Goal: Task Accomplishment & Management: Manage account settings

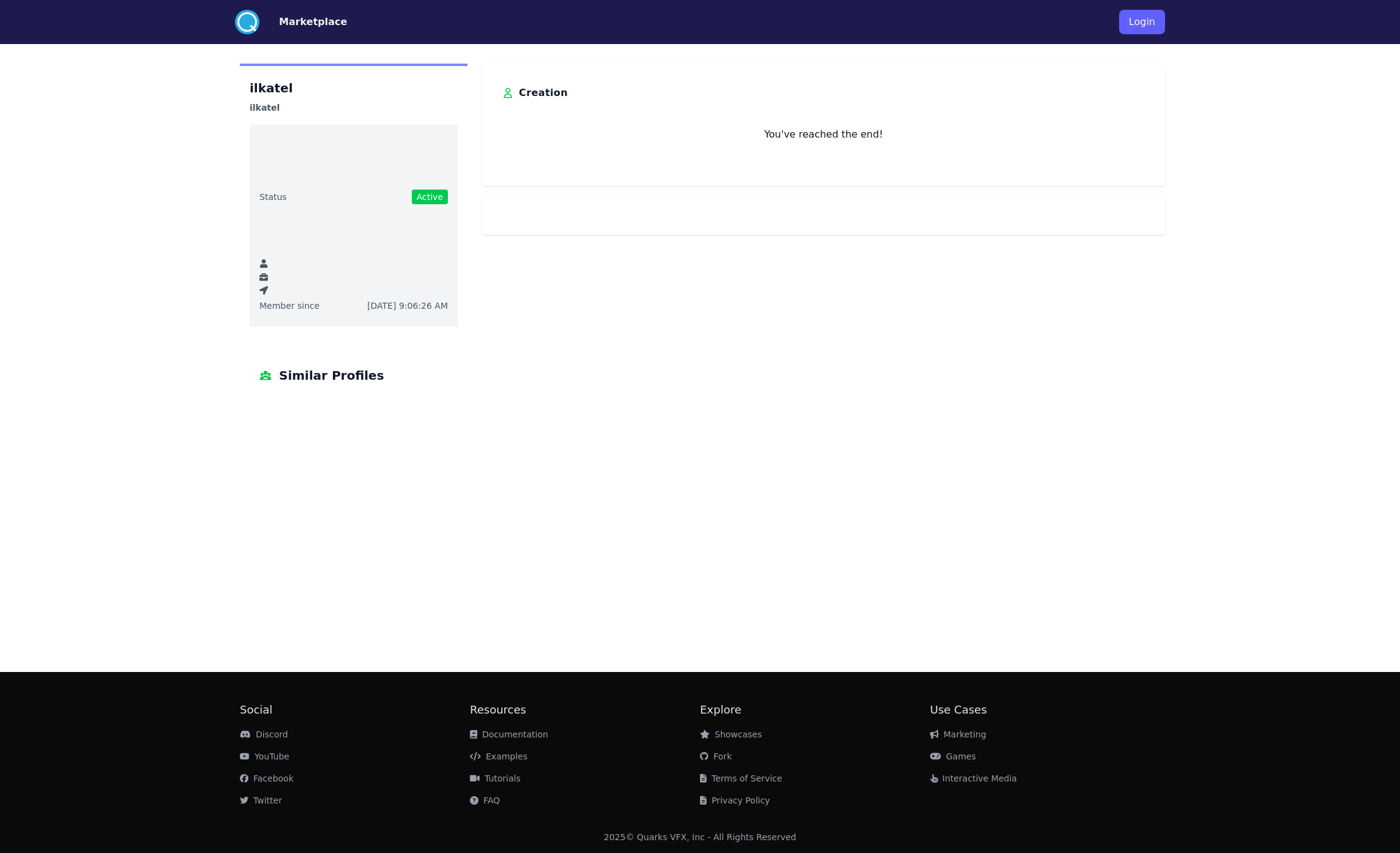
click at [1141, 41] on div ".cls-1{fill:#fff;}.cls-2{fill:#29abe2;} Marketplace Login" at bounding box center [700, 22] width 940 height 44
click at [1145, 28] on button "Login" at bounding box center [1142, 21] width 46 height 25
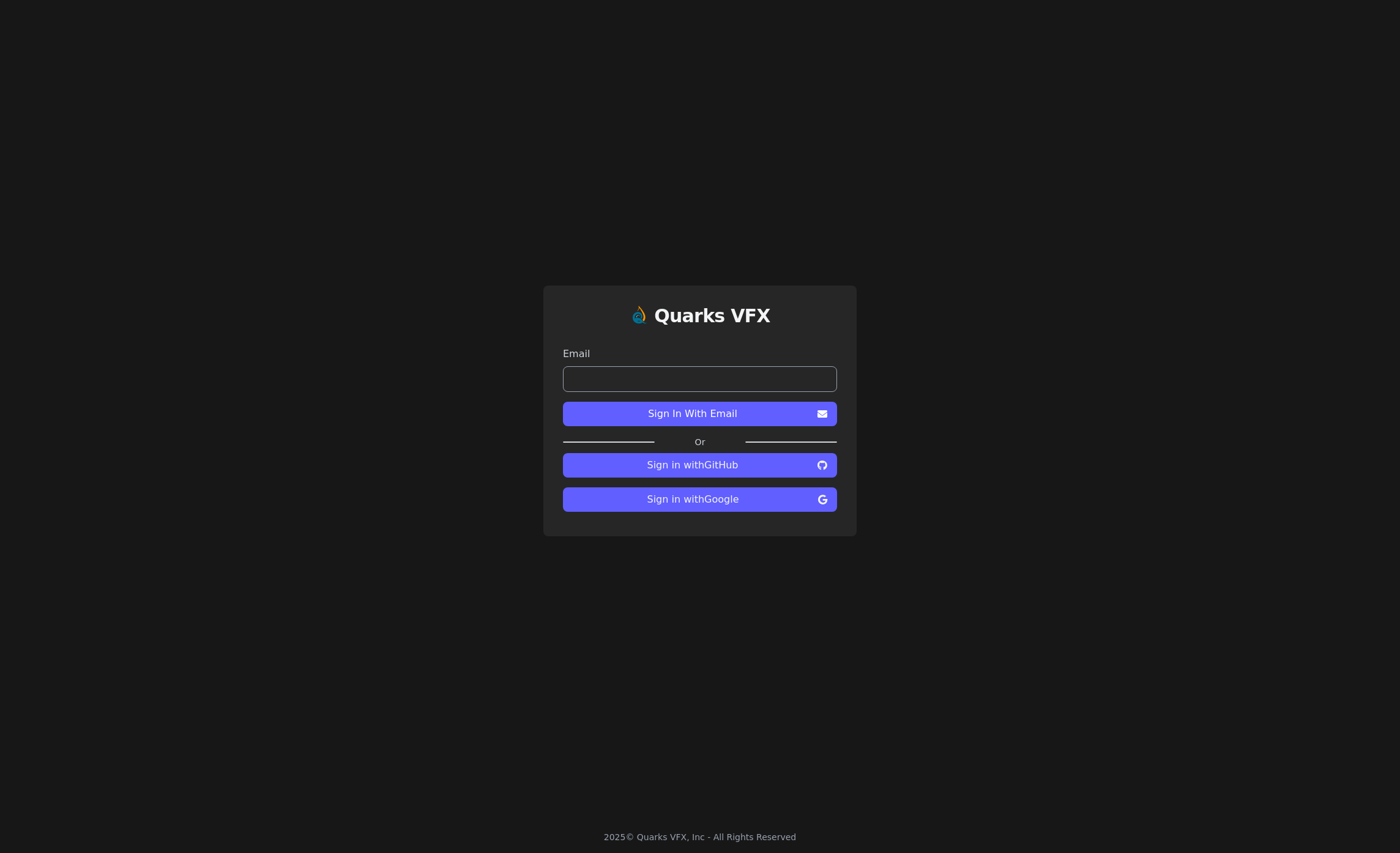
click at [715, 377] on input "email" at bounding box center [700, 379] width 274 height 25
click at [819, 384] on input "email" at bounding box center [700, 379] width 274 height 25
click at [0, 852] on com-1password-button at bounding box center [0, 853] width 0 height 0
click at [763, 382] on input "email" at bounding box center [700, 379] width 274 height 25
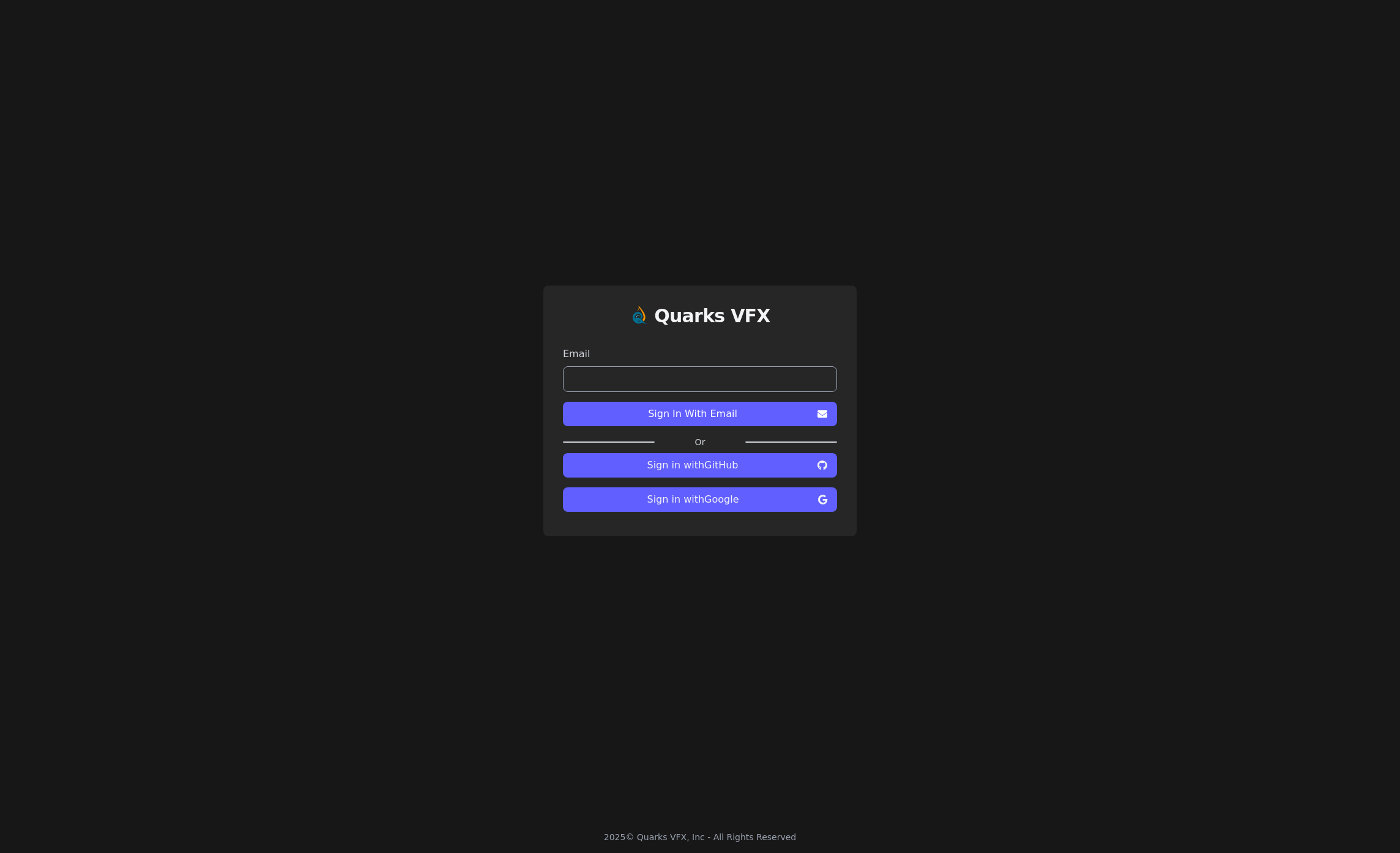
click at [669, 388] on input "email" at bounding box center [700, 379] width 274 height 25
click at [729, 470] on span "Sign in with GitHub" at bounding box center [692, 465] width 240 height 15
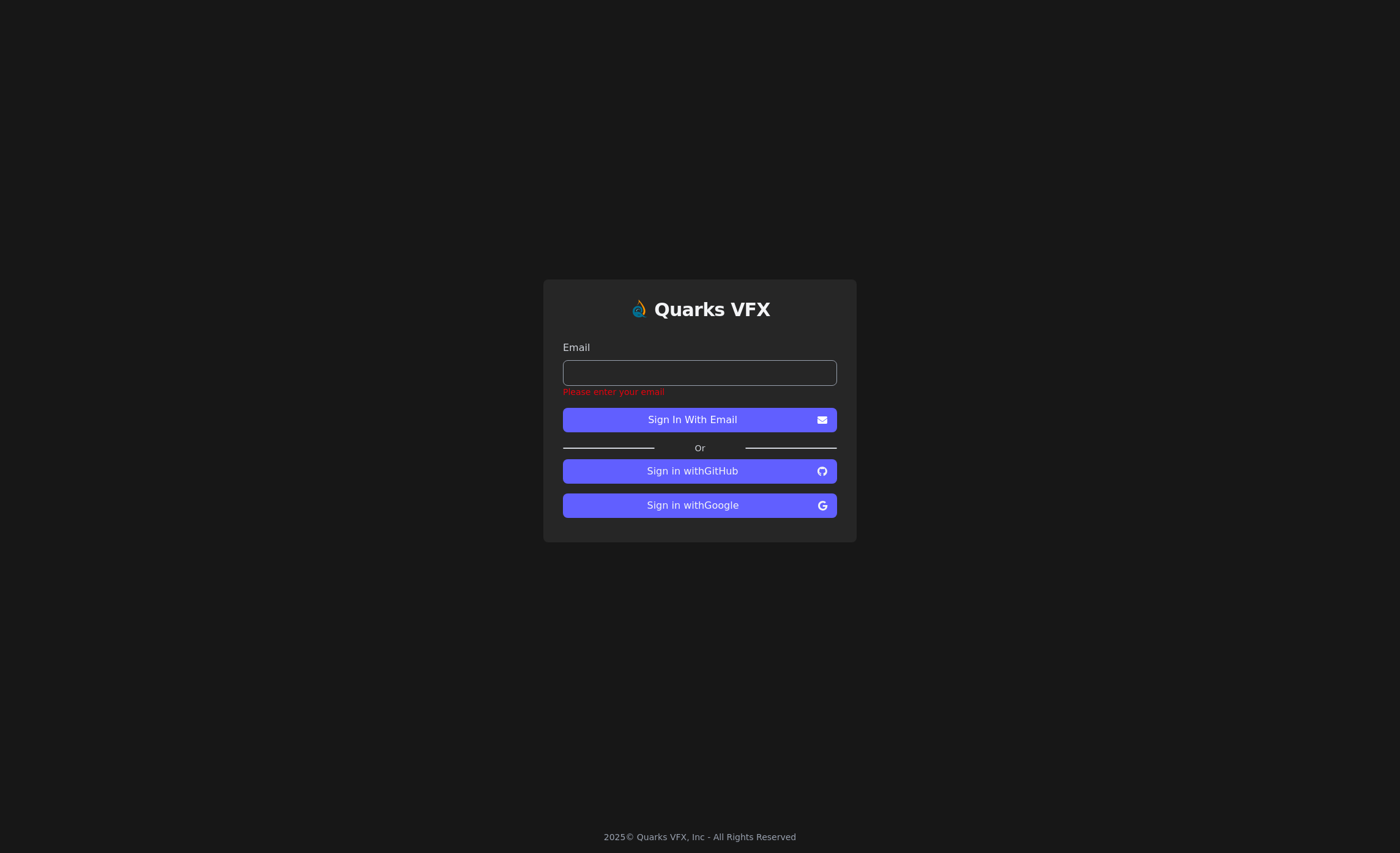
click at [713, 508] on span "Sign in with Google" at bounding box center [692, 506] width 240 height 15
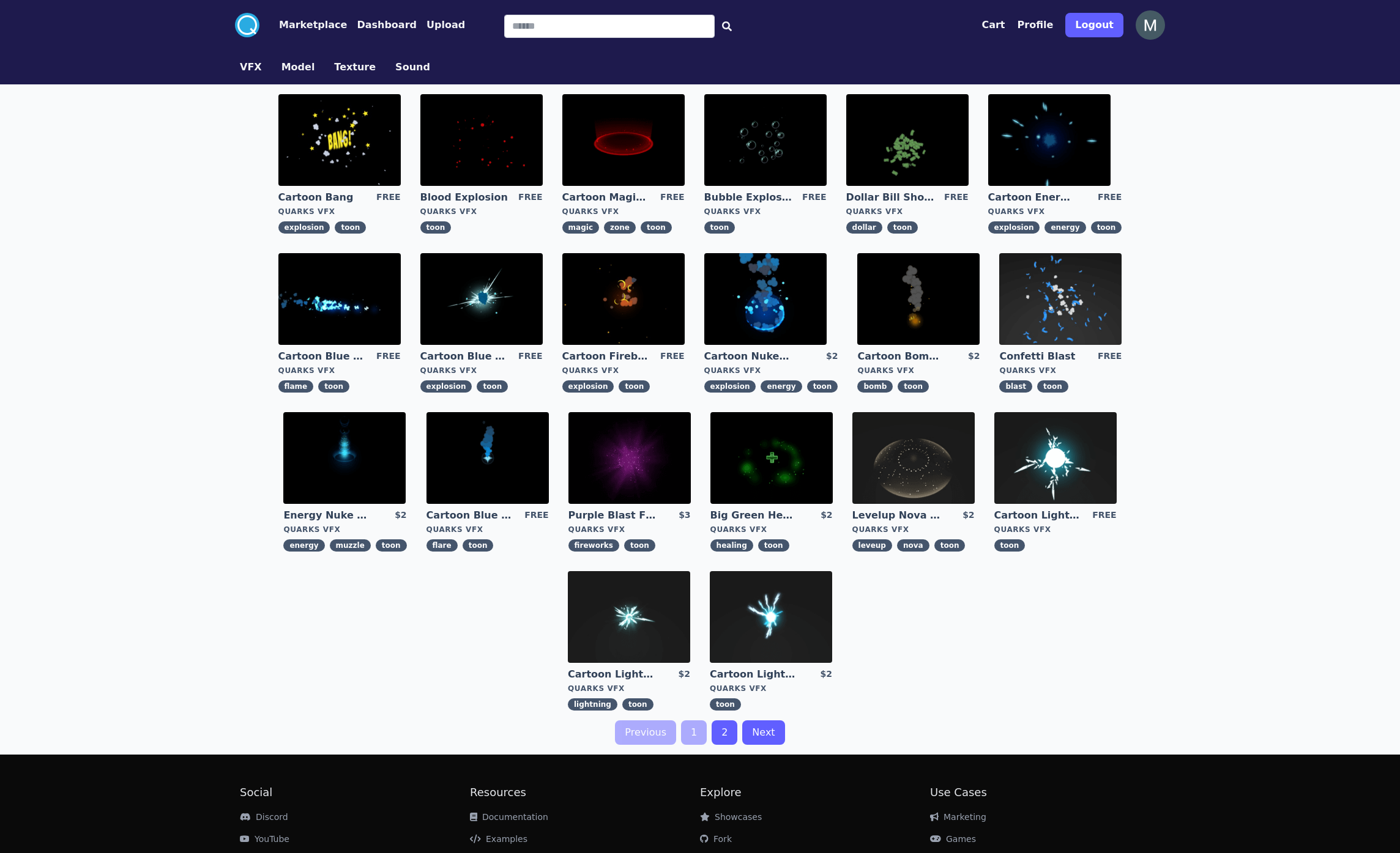
click at [379, 20] on button "Dashboard" at bounding box center [387, 25] width 60 height 15
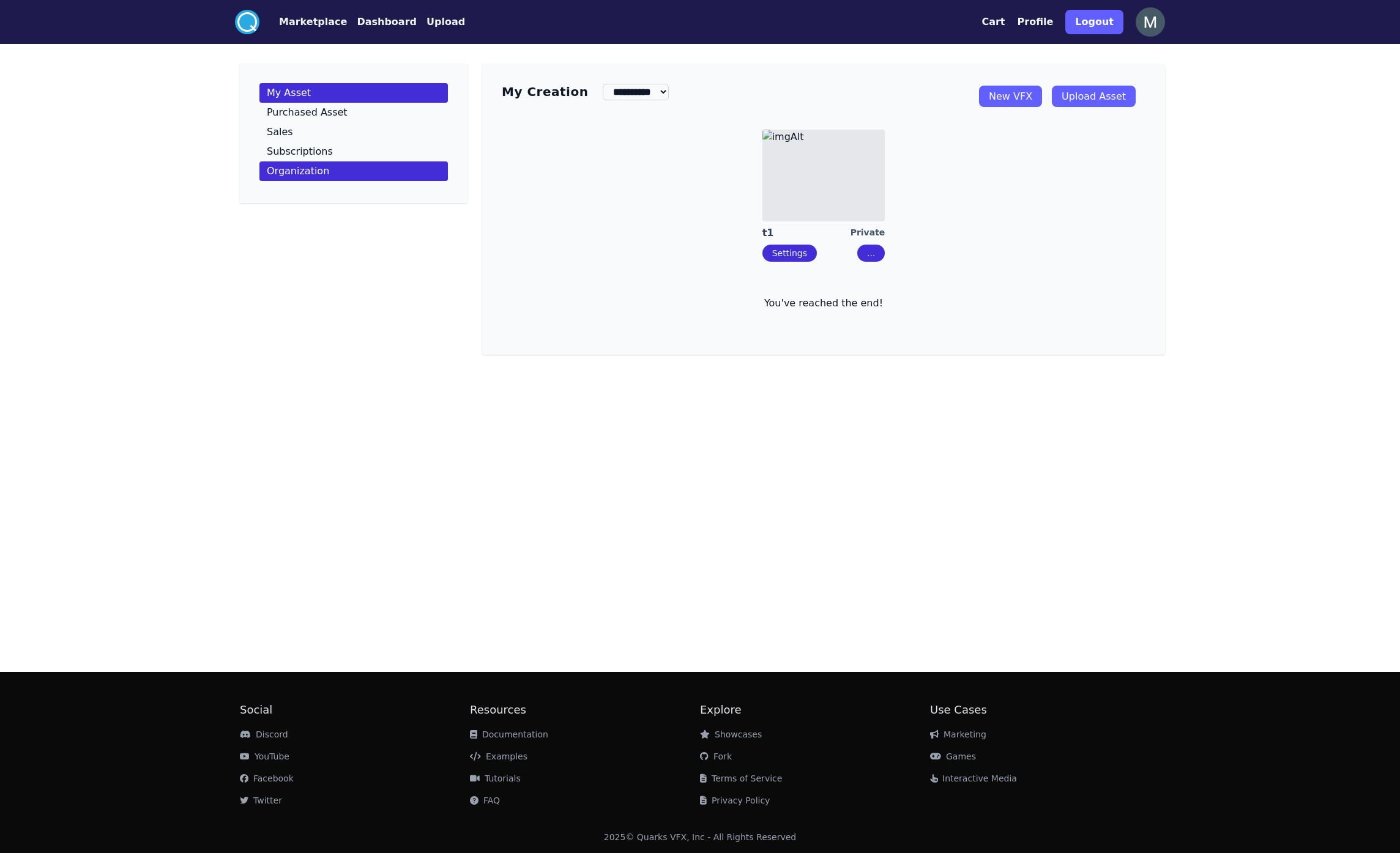
click at [332, 162] on link "Organization" at bounding box center [354, 171] width 189 height 20
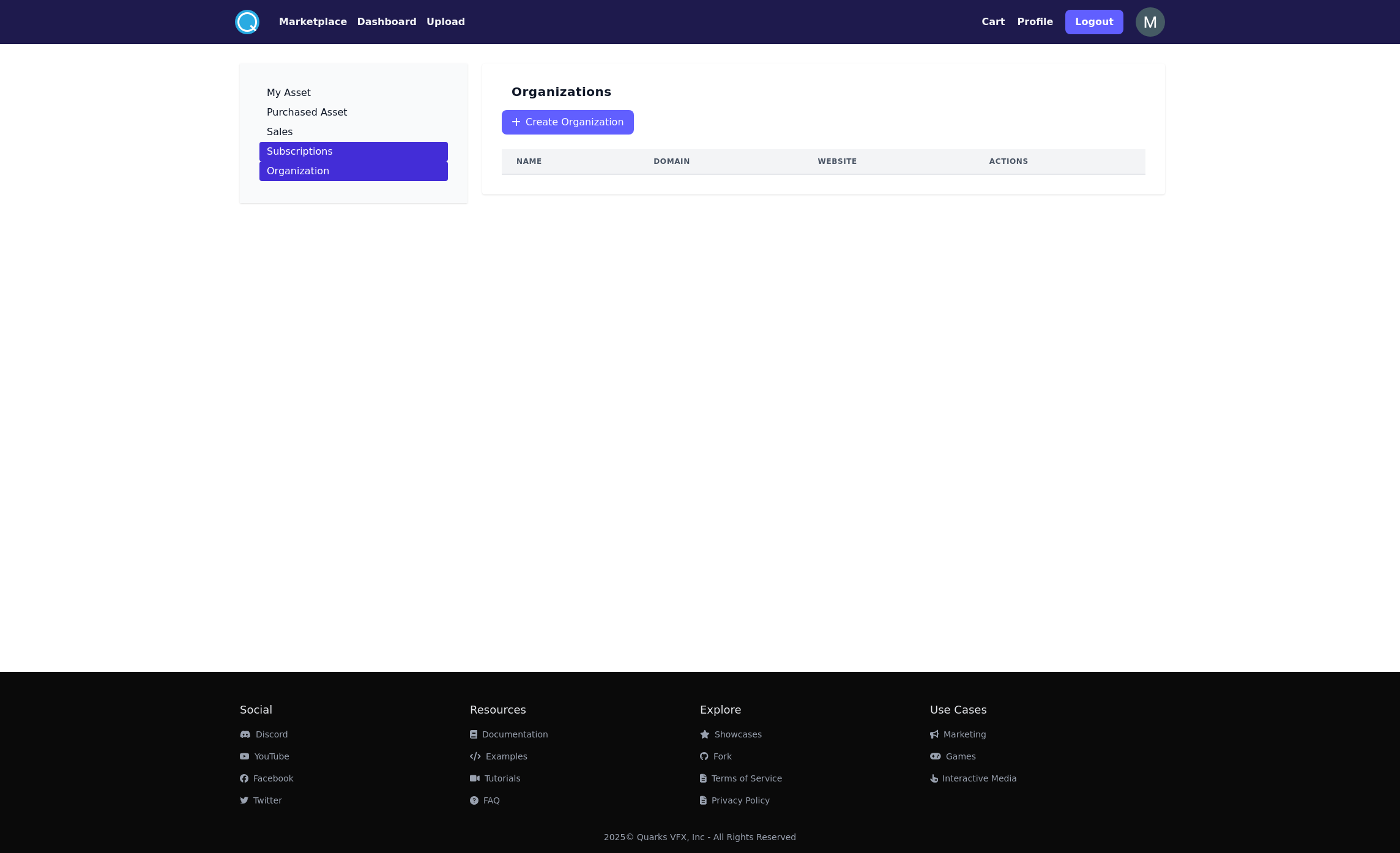
click at [342, 148] on link "Subscriptions" at bounding box center [354, 151] width 189 height 20
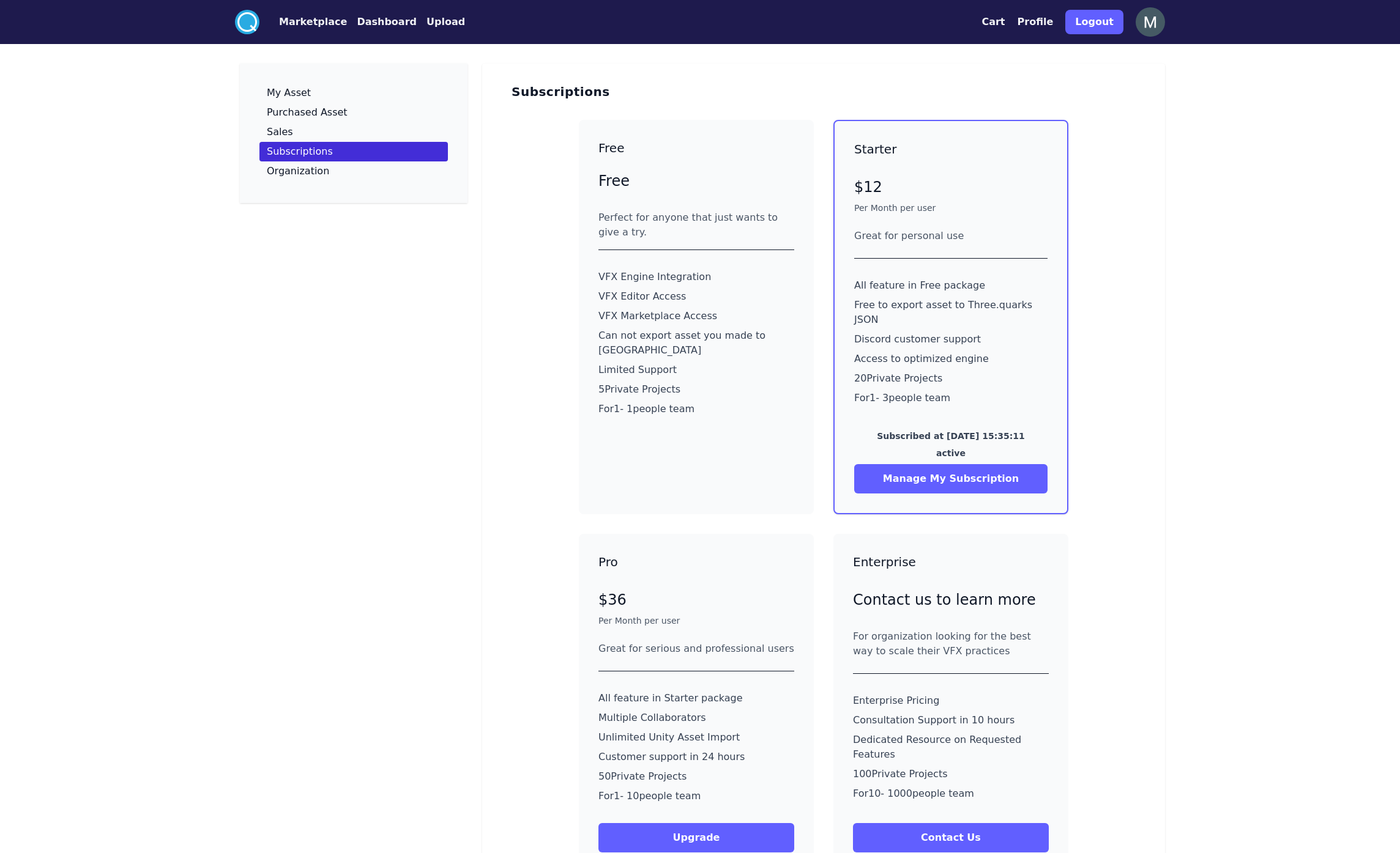
click at [953, 465] on button "Manage My Subscription" at bounding box center [951, 478] width 194 height 29
